Goal: Transaction & Acquisition: Purchase product/service

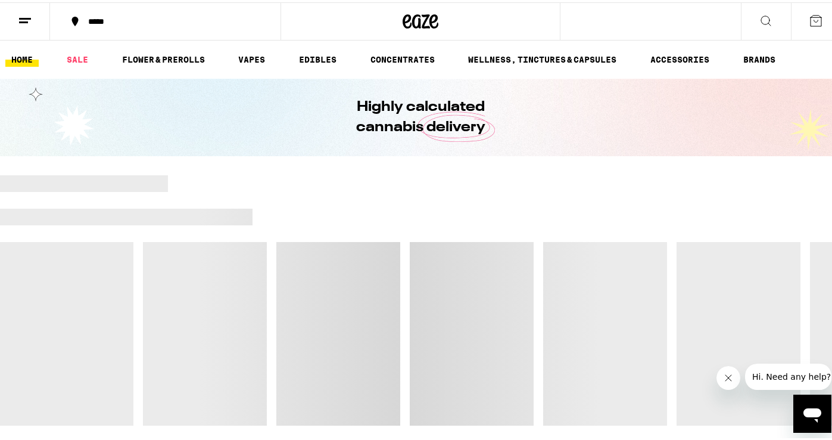
click at [104, 15] on div "*****" at bounding box center [171, 19] width 178 height 8
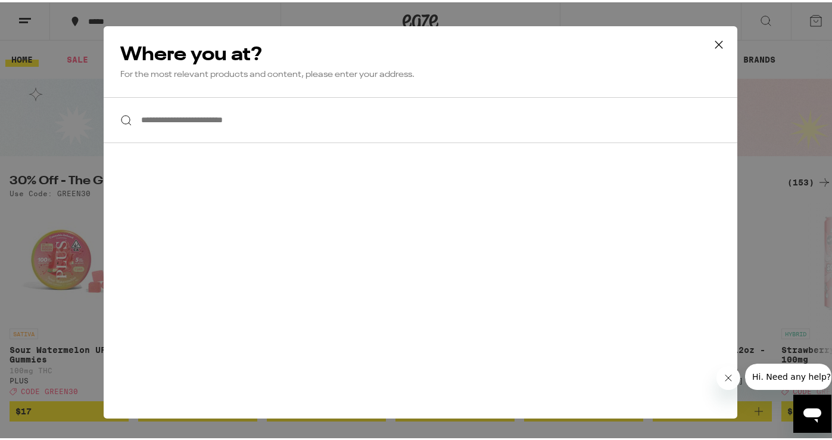
click at [175, 117] on input "**********" at bounding box center [421, 118] width 634 height 46
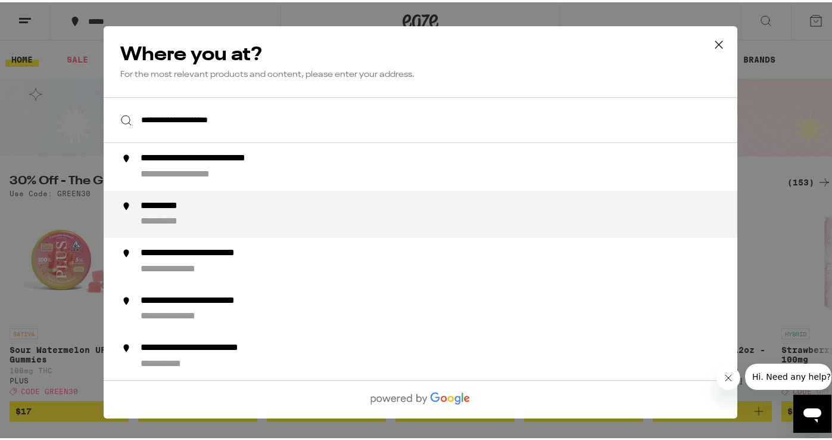
type input "**********"
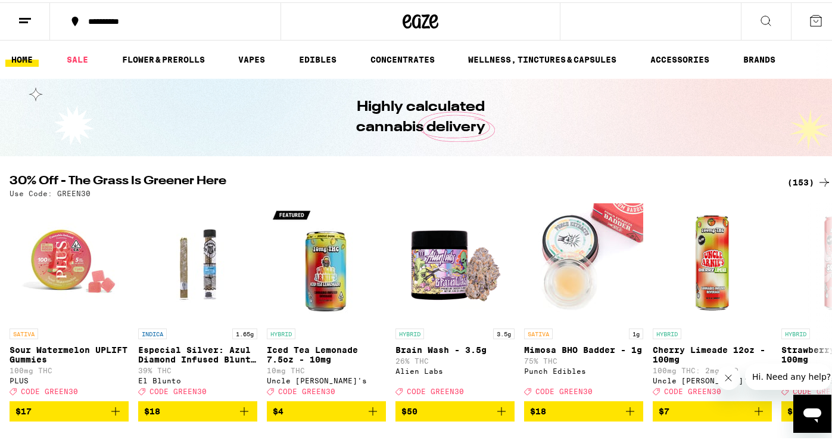
click at [793, 176] on div "(153)" at bounding box center [810, 180] width 44 height 14
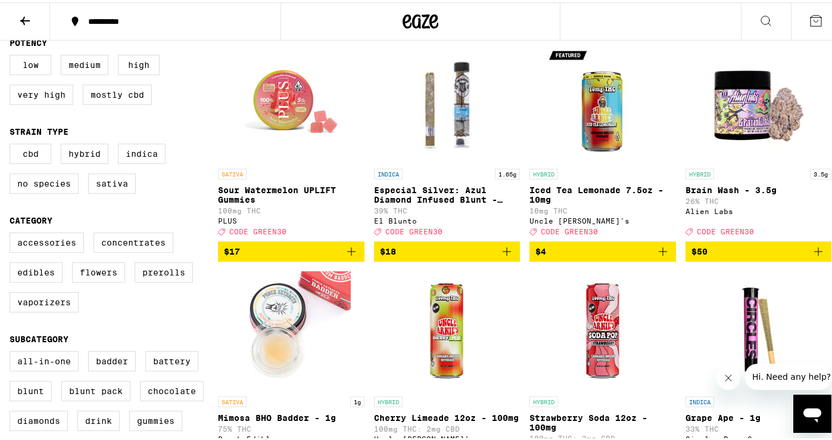
scroll to position [214, 0]
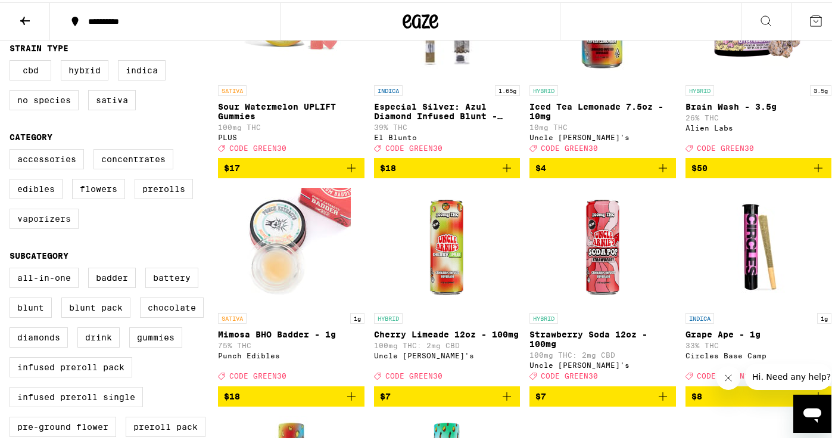
click at [45, 226] on label "Vaporizers" at bounding box center [44, 216] width 69 height 20
click at [13, 149] on input "Vaporizers" at bounding box center [12, 148] width 1 height 1
checkbox input "true"
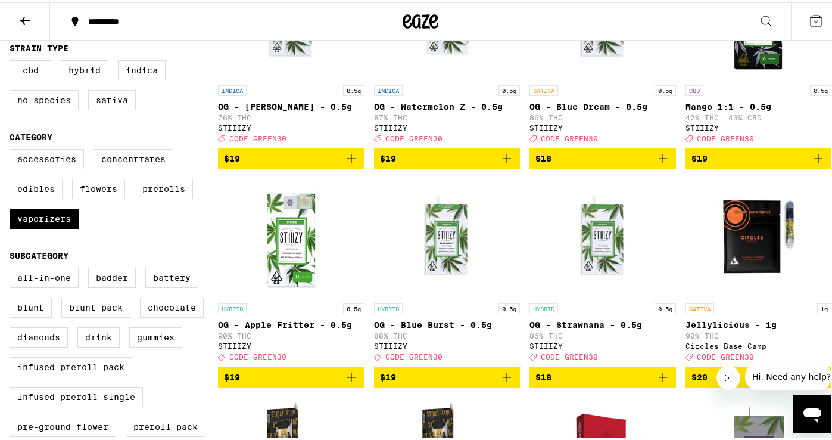
scroll to position [617, 0]
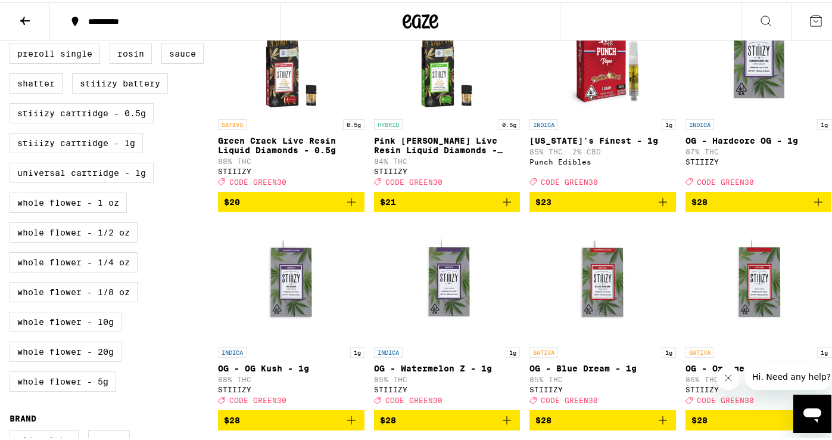
click at [624, 207] on span "$23" at bounding box center [603, 199] width 135 height 14
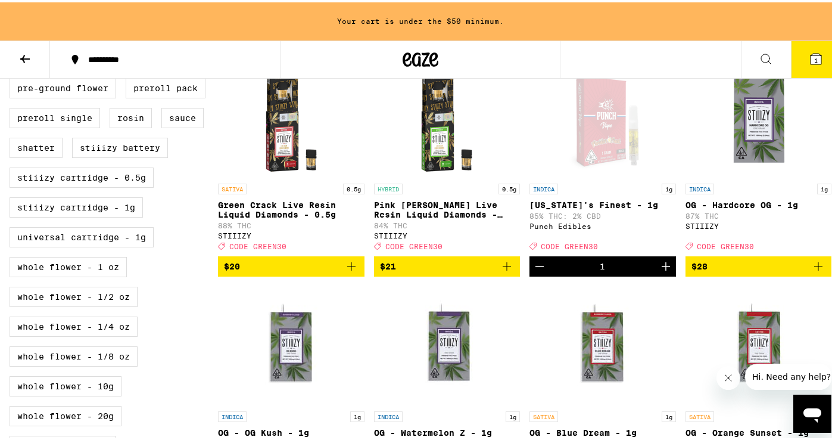
scroll to position [460, 0]
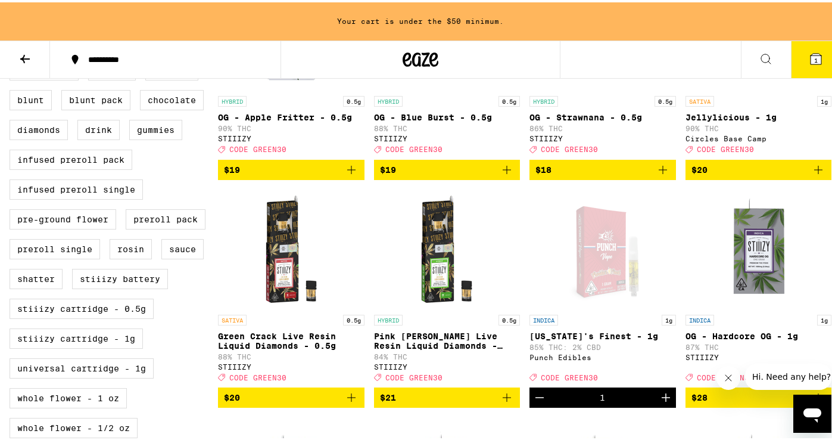
click at [740, 175] on span "$20" at bounding box center [759, 167] width 135 height 14
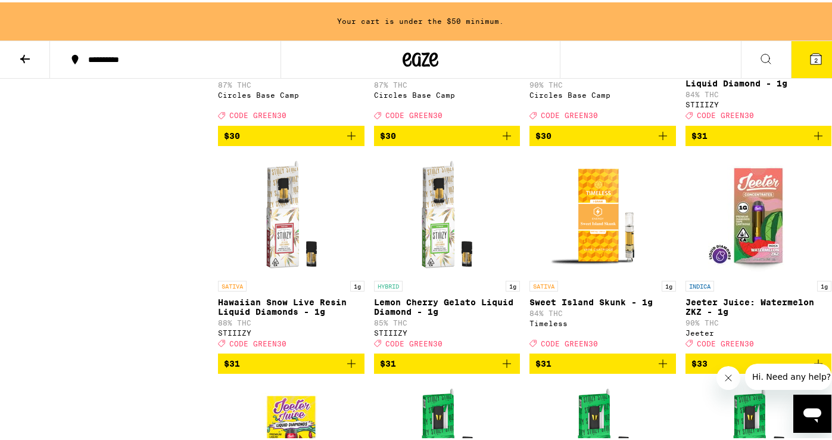
scroll to position [1566, 0]
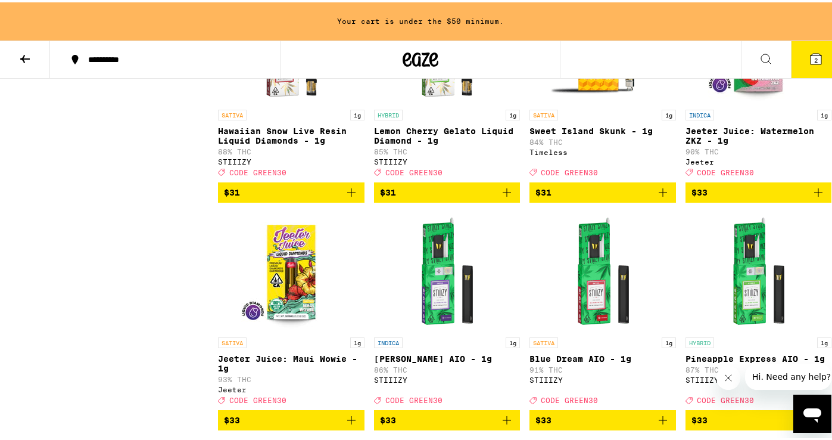
click at [601, 197] on span "$31" at bounding box center [603, 190] width 135 height 14
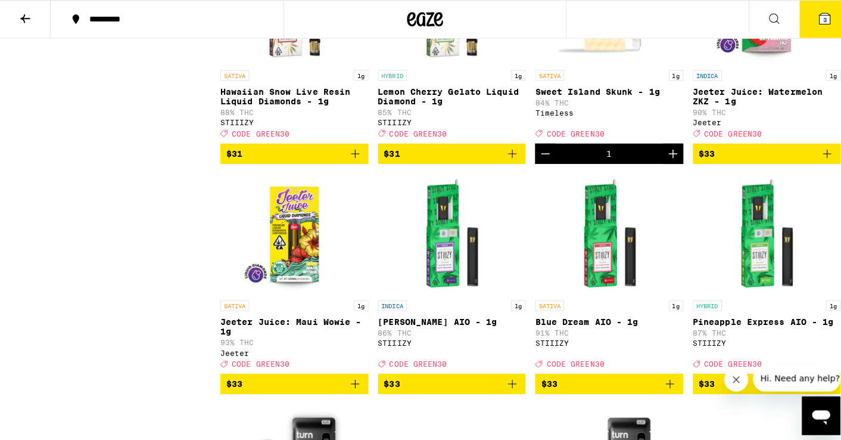
scroll to position [1528, 0]
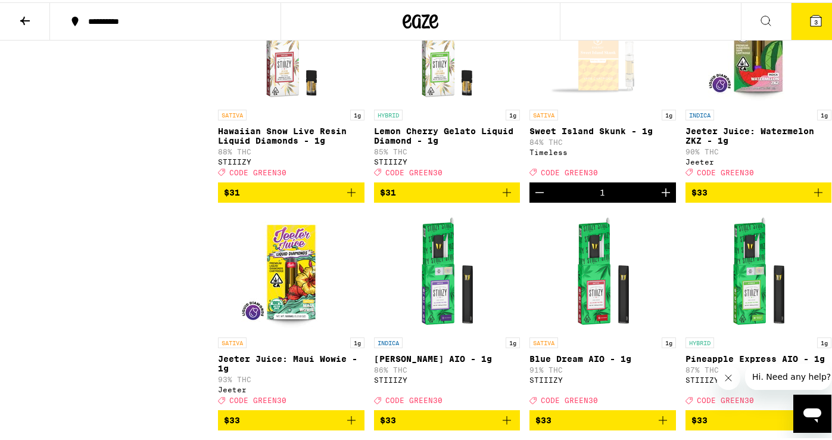
click at [811, 17] on icon at bounding box center [816, 18] width 11 height 11
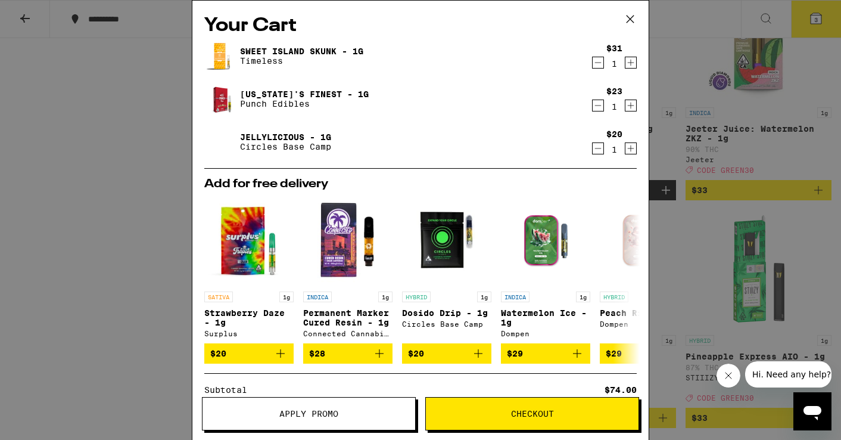
click at [628, 17] on icon at bounding box center [630, 18] width 7 height 7
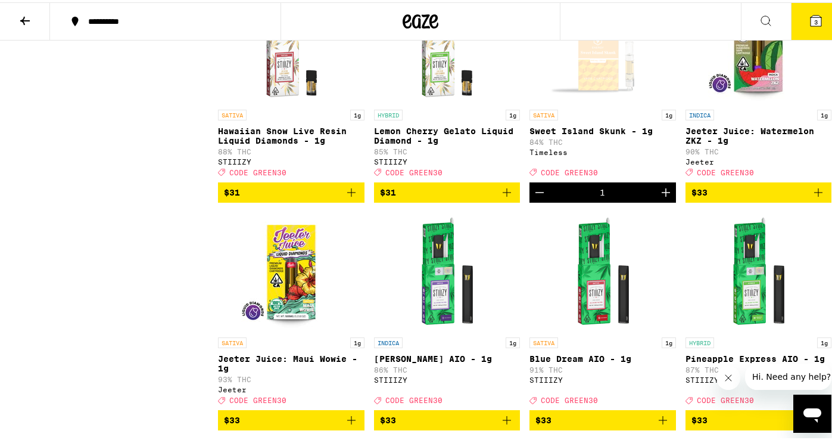
click at [18, 17] on icon at bounding box center [25, 18] width 14 height 14
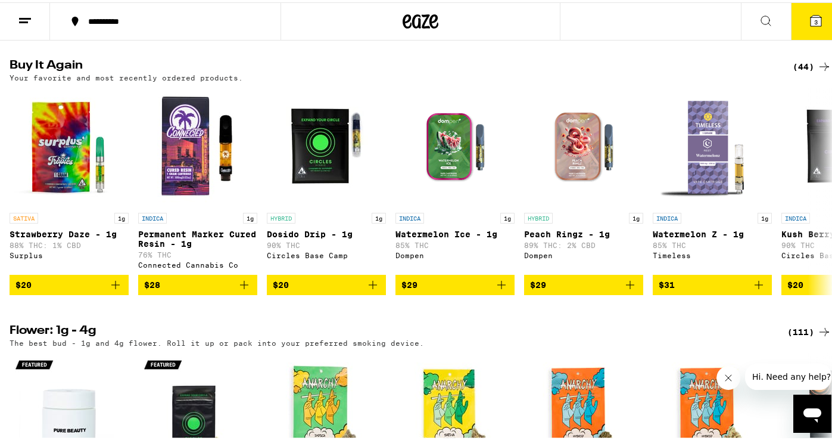
click at [819, 71] on icon at bounding box center [824, 64] width 14 height 14
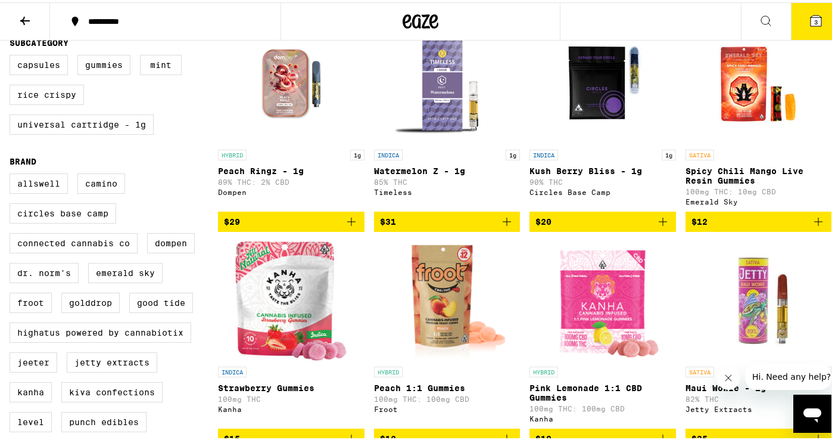
scroll to position [364, 0]
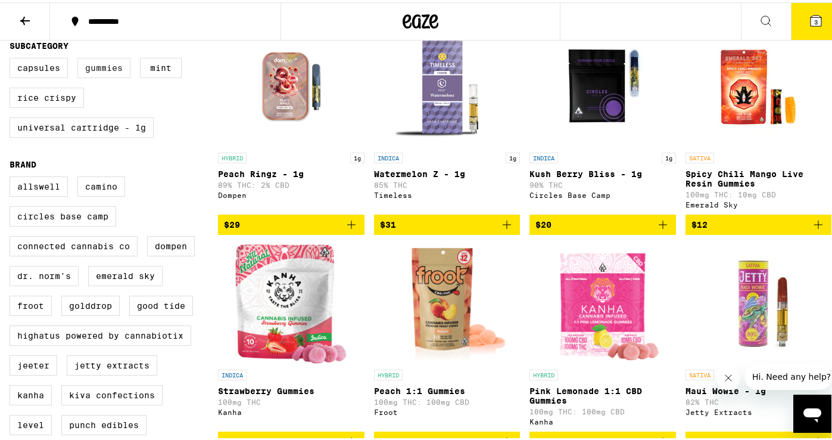
click at [107, 76] on label "Gummies" at bounding box center [103, 65] width 53 height 20
click at [13, 58] on input "Gummies" at bounding box center [12, 57] width 1 height 1
checkbox input "true"
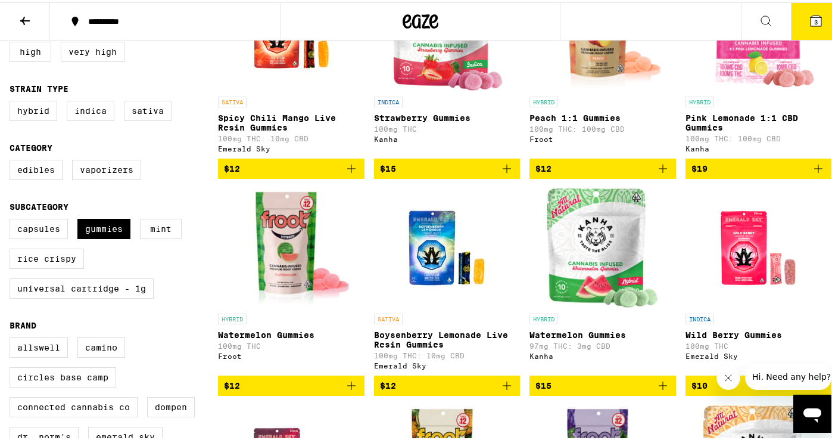
scroll to position [206, 0]
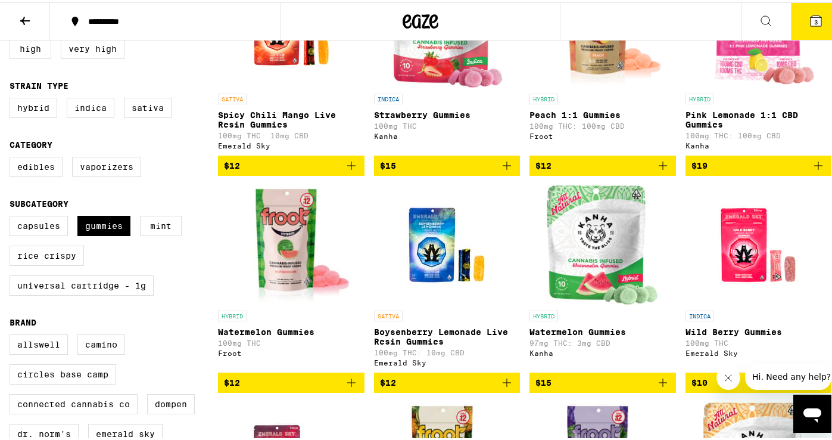
click at [259, 166] on span "$12" at bounding box center [291, 163] width 135 height 14
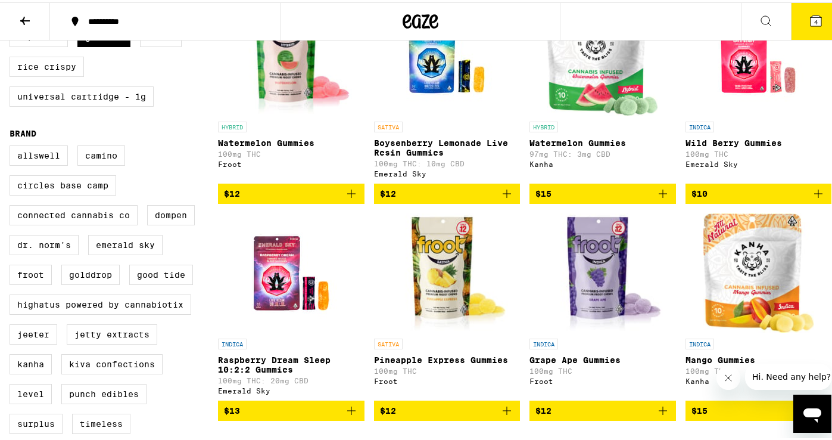
scroll to position [301, 0]
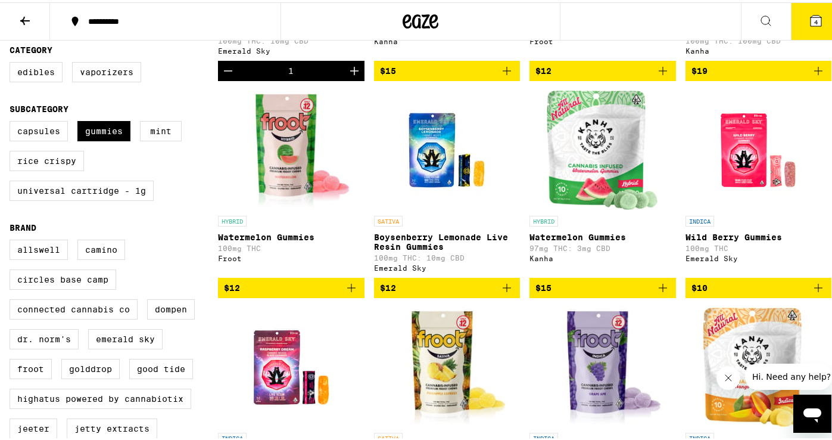
click at [463, 292] on span "$12" at bounding box center [447, 285] width 135 height 14
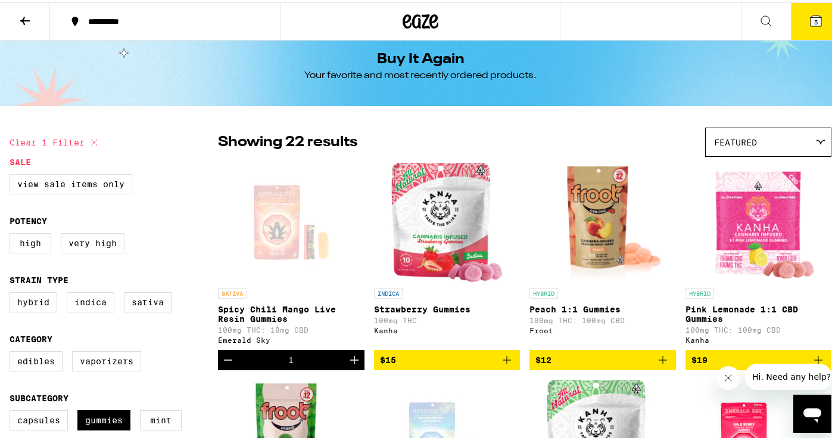
scroll to position [0, 0]
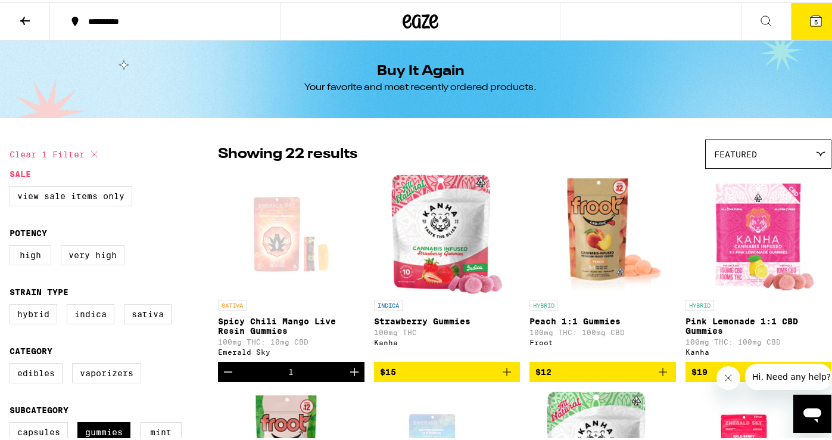
click at [814, 17] on span "5" at bounding box center [816, 19] width 4 height 7
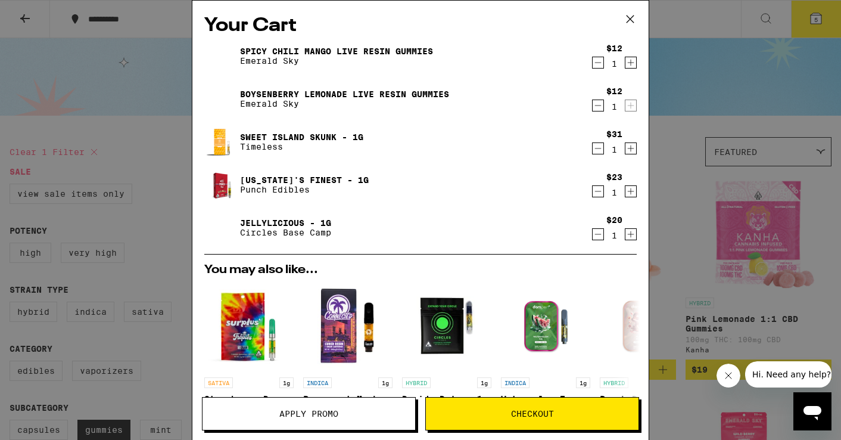
click at [632, 20] on icon at bounding box center [630, 19] width 18 height 18
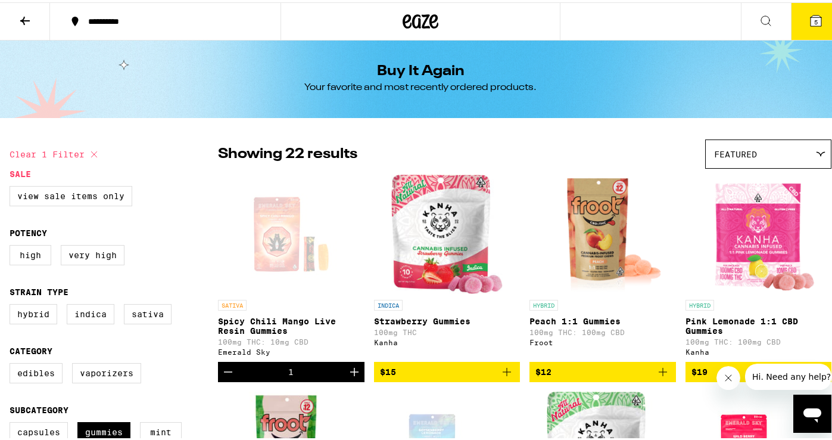
click at [33, 17] on button at bounding box center [25, 20] width 50 height 38
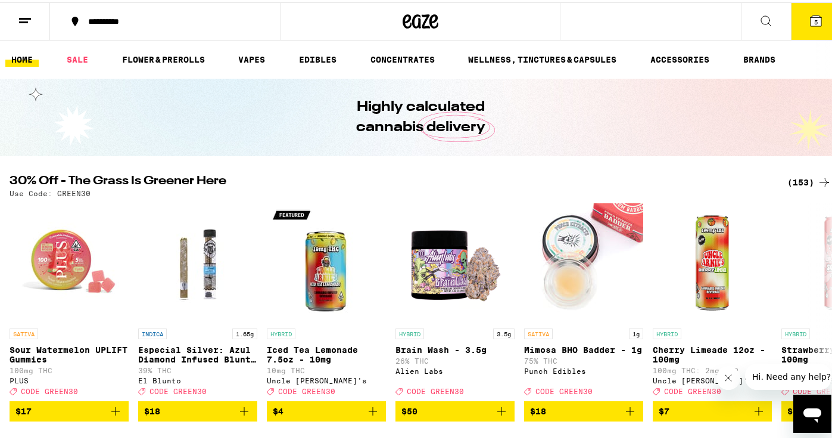
click at [817, 15] on button "5" at bounding box center [816, 19] width 50 height 37
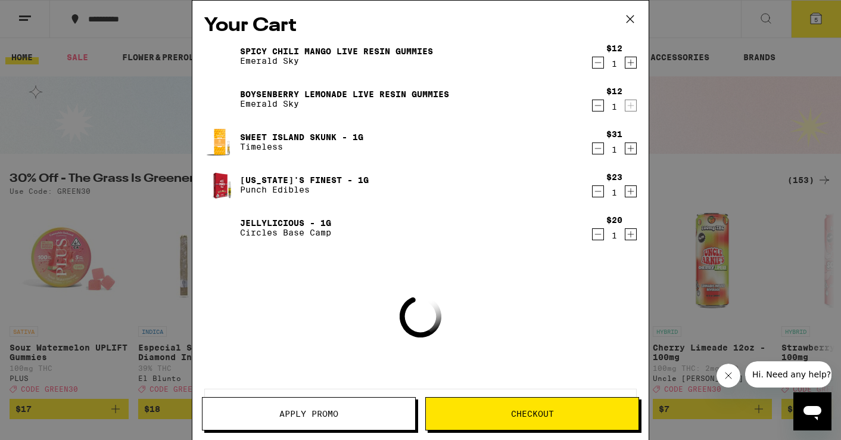
click at [343, 415] on span "Apply Promo" at bounding box center [309, 413] width 213 height 8
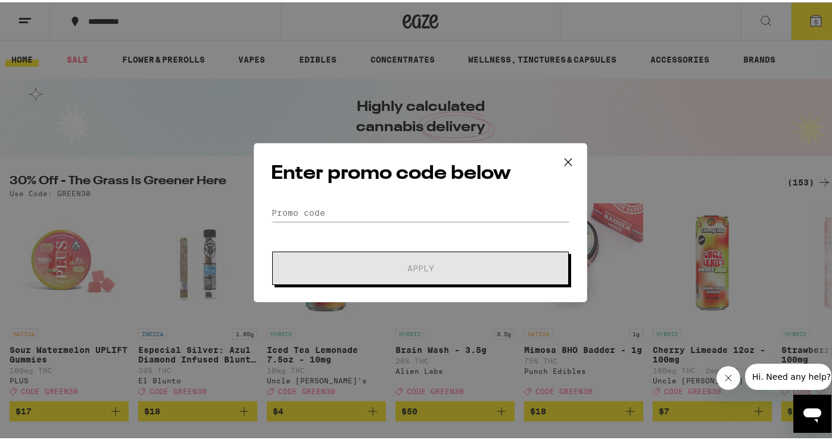
click at [382, 195] on div "Enter promo code below Promo Code Apply" at bounding box center [421, 220] width 334 height 159
click at [383, 205] on input "Promo Code" at bounding box center [420, 210] width 299 height 18
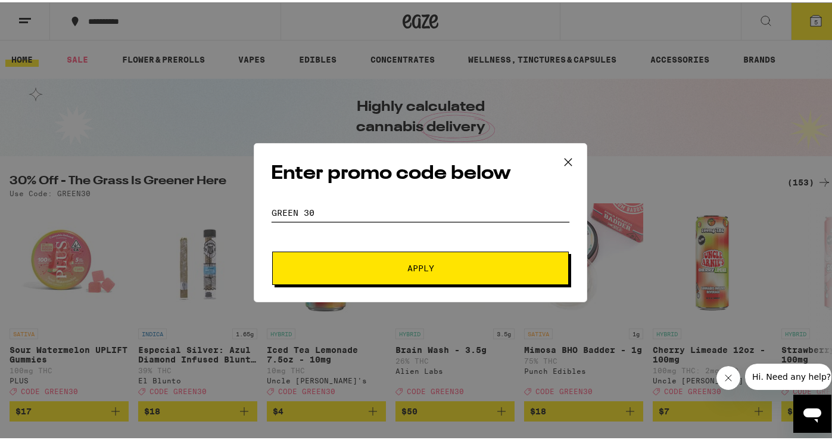
click at [272, 249] on button "Apply" at bounding box center [420, 265] width 297 height 33
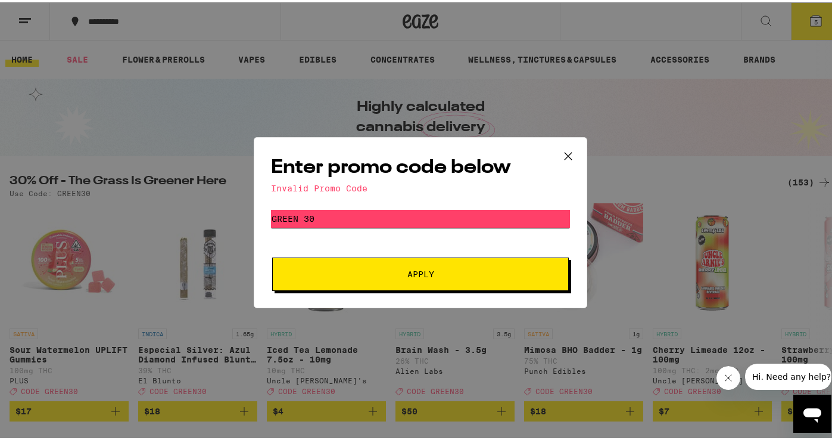
click at [302, 216] on input "green 30" at bounding box center [420, 216] width 299 height 18
type input "green30"
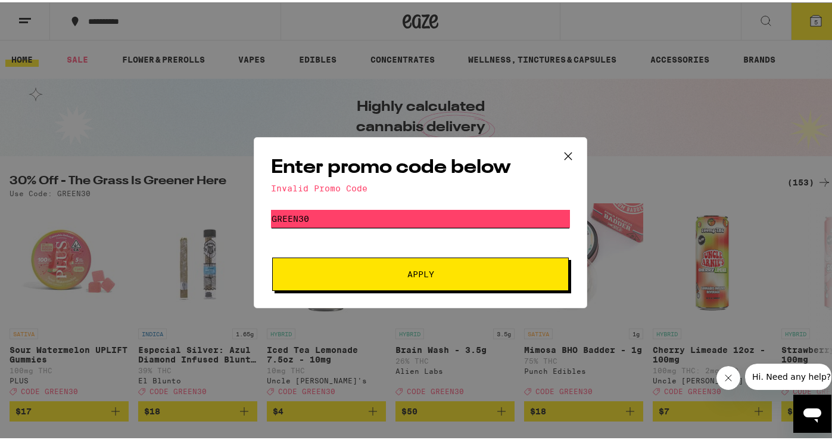
click at [272, 255] on button "Apply" at bounding box center [420, 271] width 297 height 33
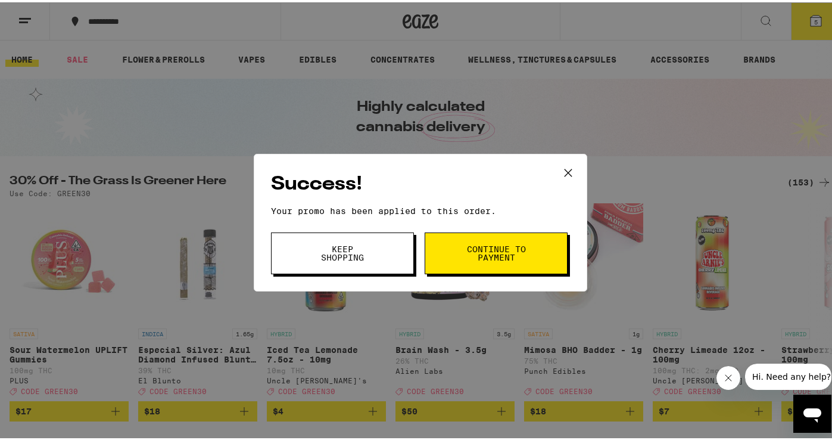
click at [474, 263] on button "Continue to payment" at bounding box center [496, 251] width 143 height 42
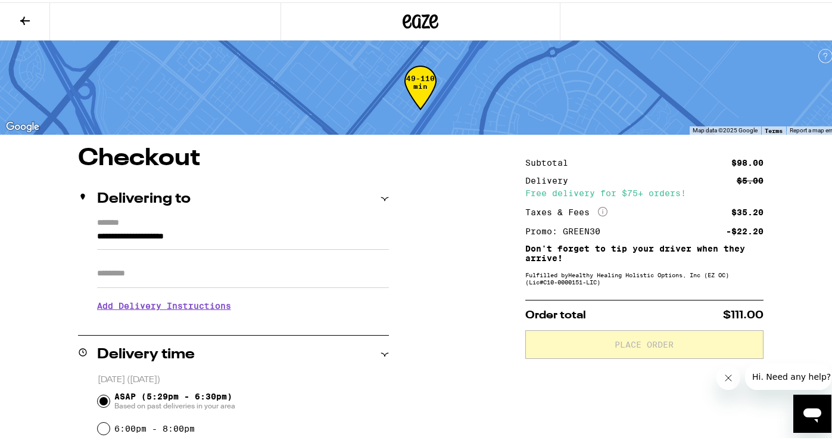
click at [147, 303] on h3 "Add Delivery Instructions" at bounding box center [243, 303] width 292 height 27
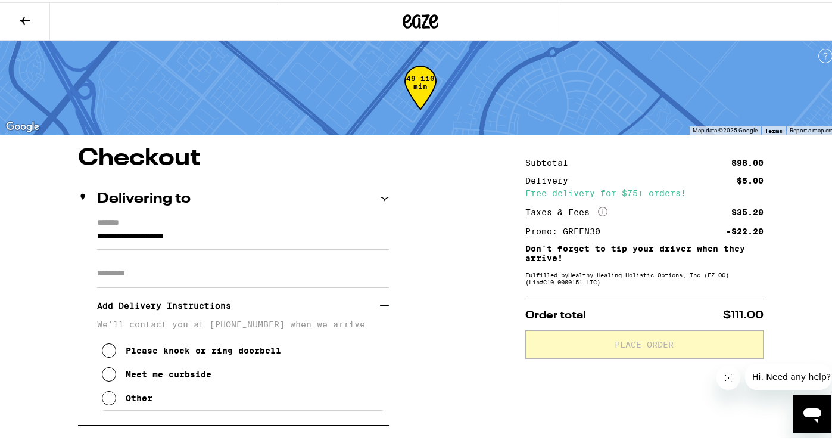
click at [145, 400] on div "Other" at bounding box center [139, 396] width 27 height 10
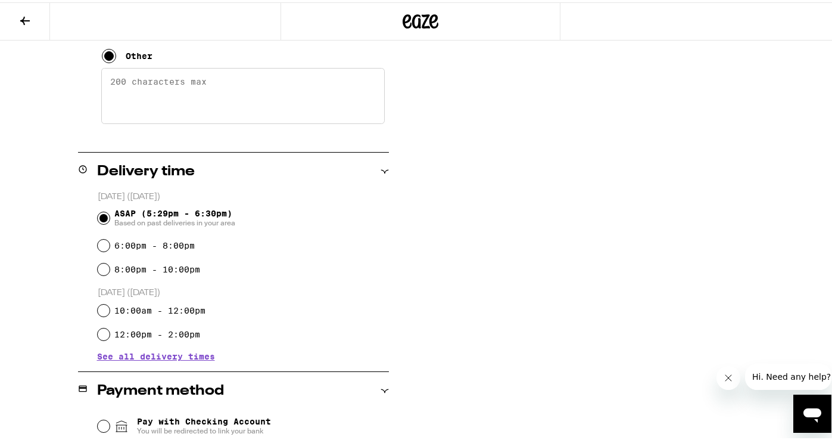
scroll to position [281, 0]
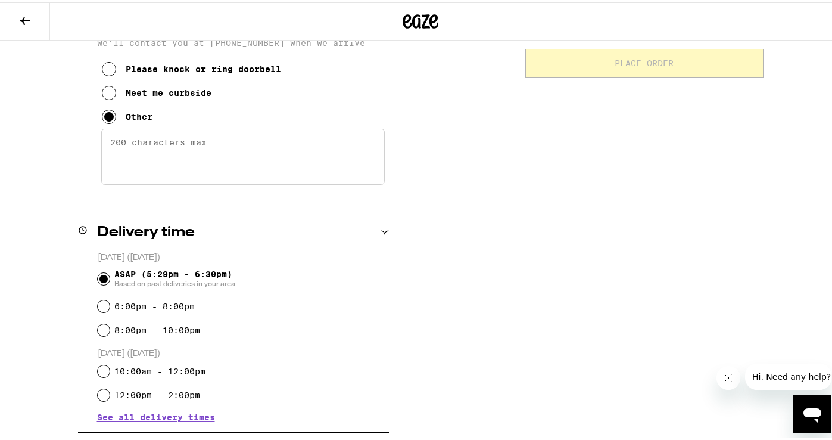
click at [185, 142] on textarea "Enter any other delivery instructions you want driver to know" at bounding box center [243, 154] width 284 height 56
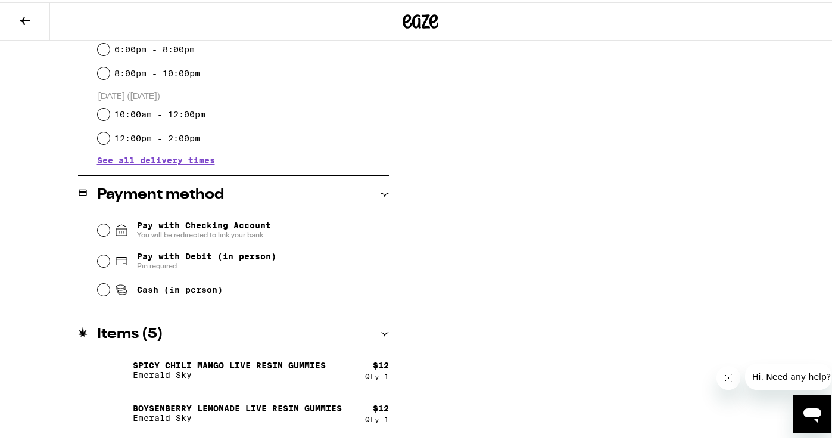
scroll to position [664, 0]
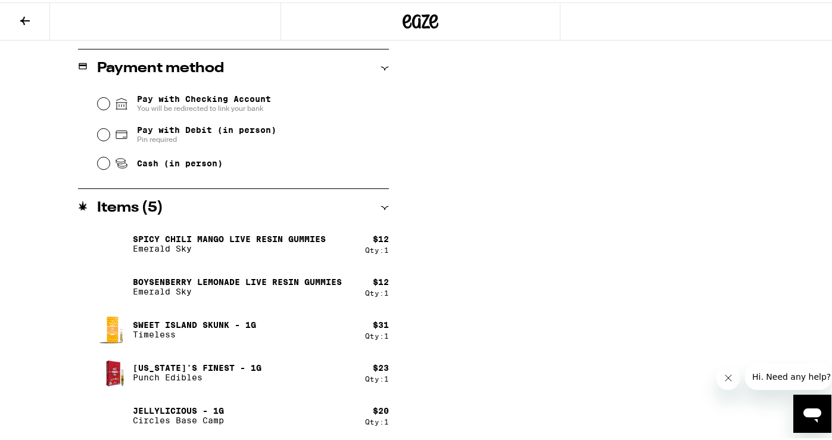
type textarea "meet at the GARAGE of the home please"
click at [155, 161] on span "Cash (in person)" at bounding box center [180, 161] width 86 height 10
click at [110, 161] on input "Cash (in person)" at bounding box center [104, 161] width 12 height 12
radio input "true"
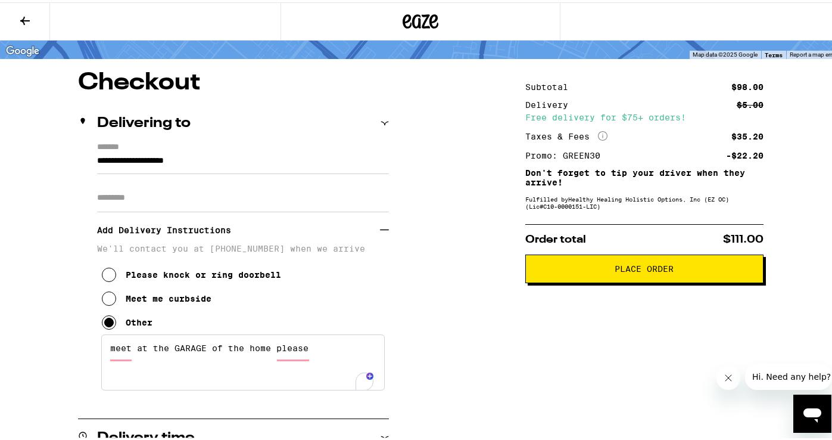
click at [325, 348] on textarea "meet at the GARAGE of the home please" at bounding box center [243, 360] width 284 height 56
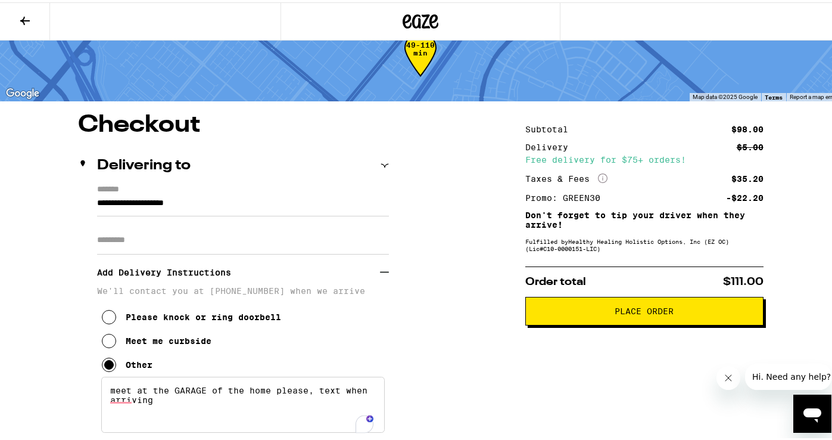
scroll to position [0, 0]
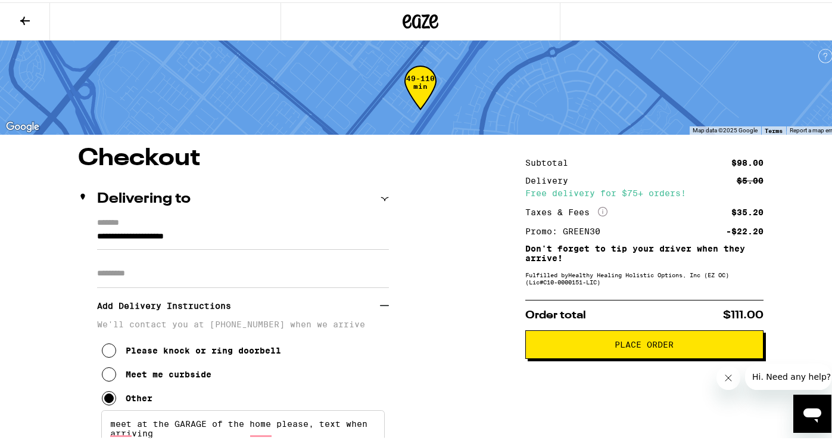
type textarea "meet at the GARAGE of the home please, text when arriving"
click at [592, 351] on button "Place Order" at bounding box center [644, 342] width 238 height 29
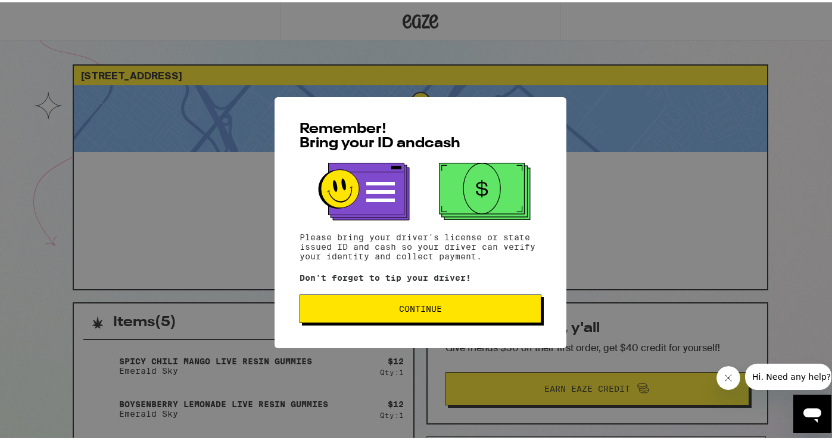
click at [468, 319] on button "Continue" at bounding box center [421, 306] width 242 height 29
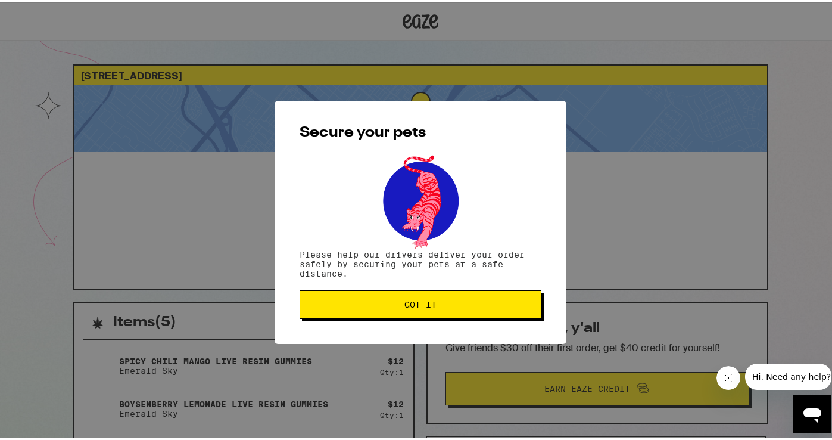
click at [468, 312] on button "Got it" at bounding box center [421, 302] width 242 height 29
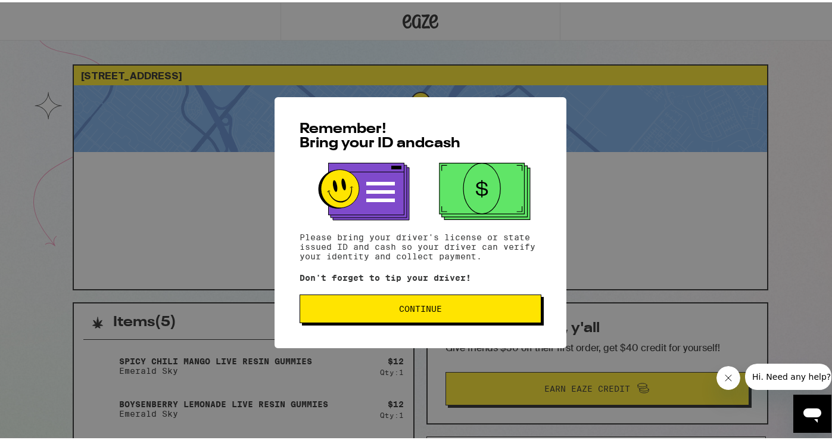
click at [345, 292] on div "Remember! Bring your ID and cash Please bring your driver's license or state is…" at bounding box center [421, 220] width 292 height 251
click at [354, 306] on span "Continue" at bounding box center [421, 306] width 222 height 8
click at [440, 304] on button "Continue" at bounding box center [421, 306] width 242 height 29
click at [449, 308] on span "Continue" at bounding box center [421, 306] width 222 height 8
click at [403, 317] on button "Continue" at bounding box center [421, 306] width 242 height 29
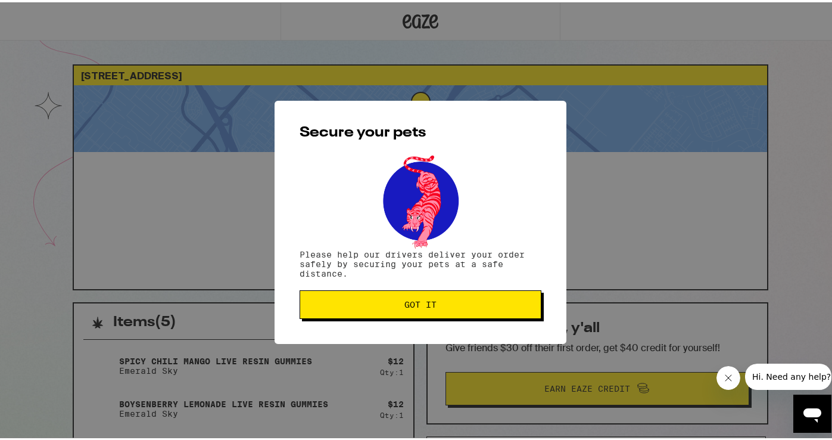
click at [403, 316] on button "Got it" at bounding box center [421, 302] width 242 height 29
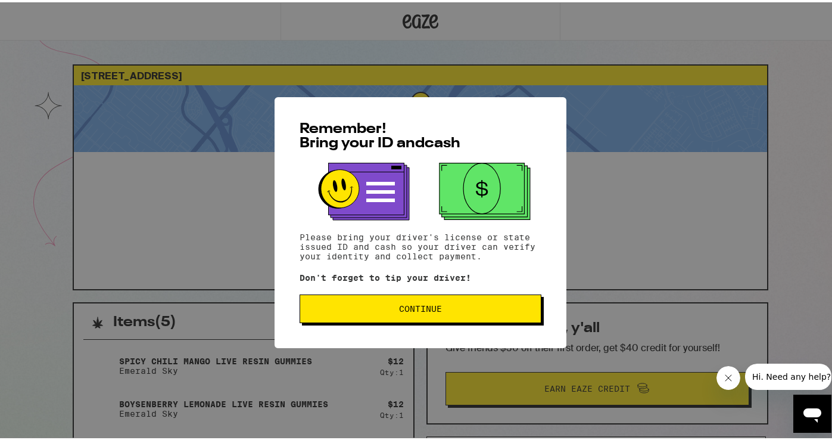
click at [391, 306] on span "Continue" at bounding box center [421, 306] width 222 height 8
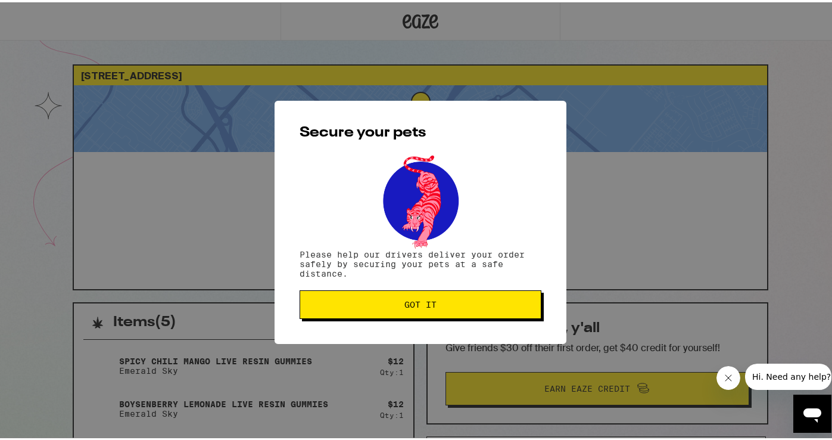
click at [391, 306] on span "Got it" at bounding box center [421, 302] width 222 height 8
